Goal: Use online tool/utility: Use online tool/utility

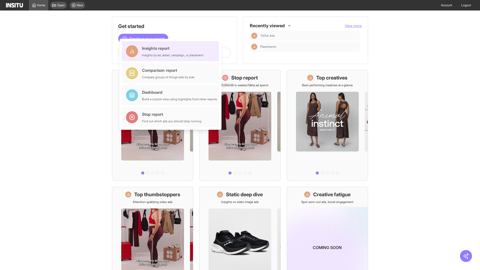
click at [172, 51] on div "Insights report Insights by ad, adset, campaign, or placement" at bounding box center [173, 51] width 62 height 12
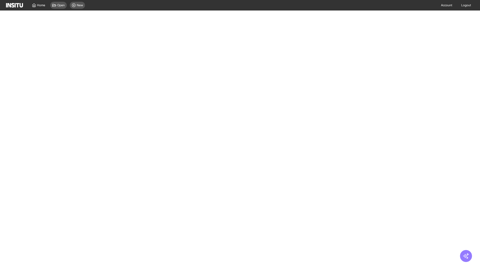
select select "**"
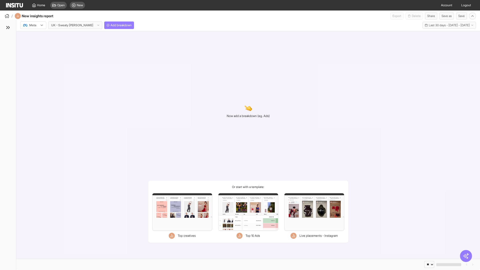
click at [33, 25] on div at bounding box center [30, 25] width 14 height 5
click at [33, 36] on span "Meta" at bounding box center [33, 36] width 7 height 5
click at [111, 25] on span "Add breakdown" at bounding box center [121, 25] width 21 height 4
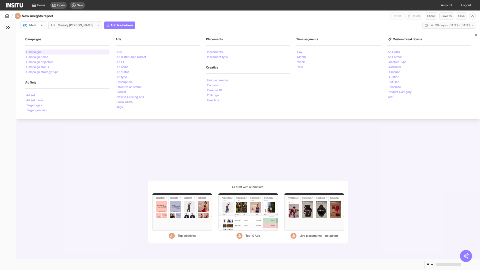
click at [34, 52] on li "Campaigns" at bounding box center [33, 52] width 15 height 3
